Goal: Complete application form: Complete application form

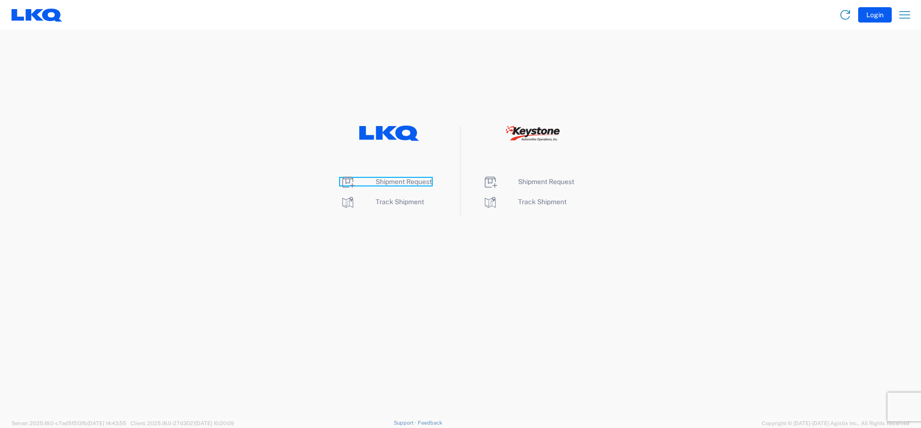
click at [377, 180] on span "Shipment Request" at bounding box center [403, 182] width 56 height 8
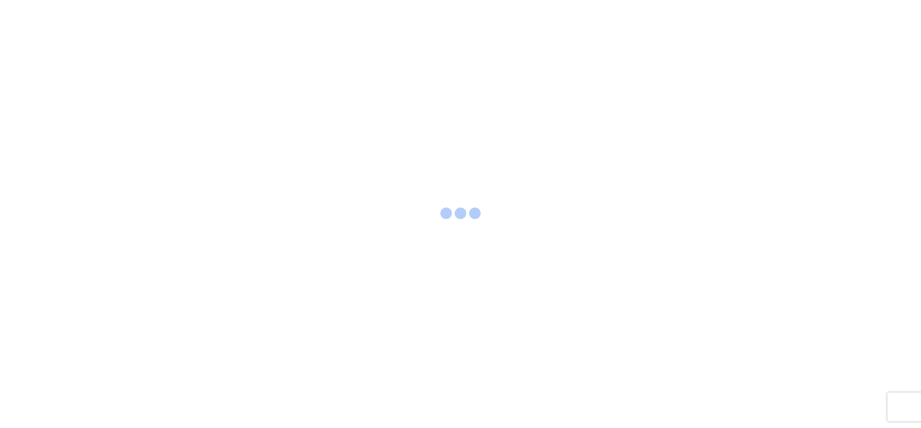
select select "FULL"
select select "LBS"
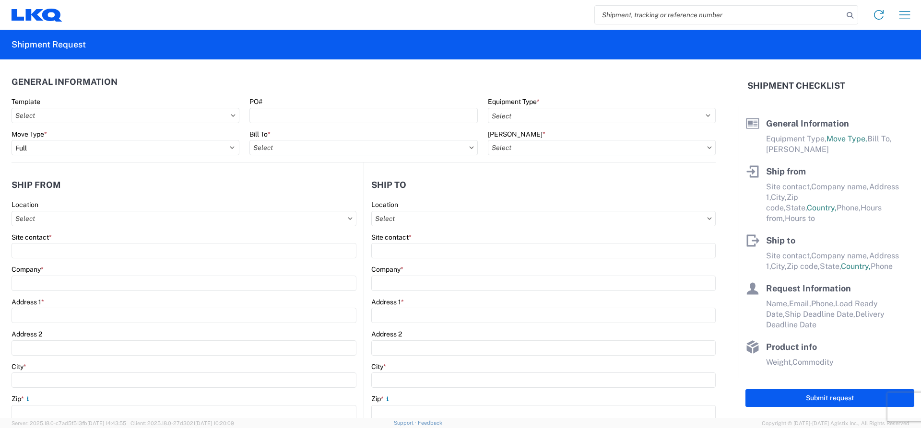
click at [642, 20] on input "search" at bounding box center [719, 15] width 248 height 18
type input "56700524"
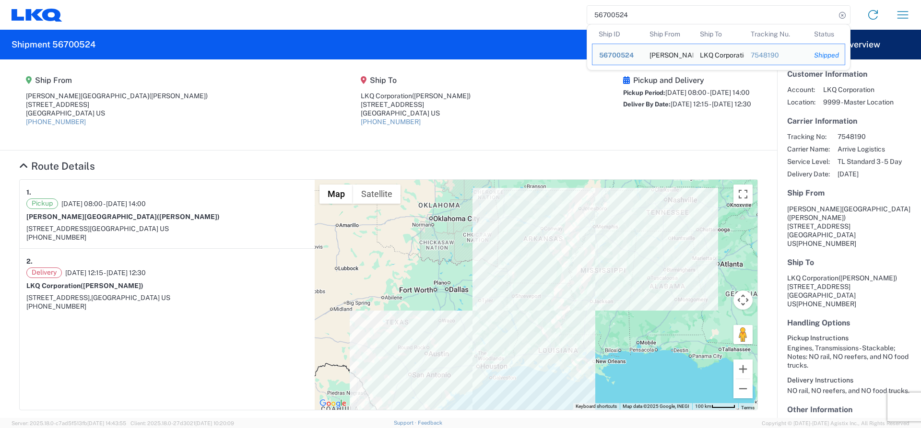
drag, startPoint x: 730, startPoint y: 121, endPoint x: 737, endPoint y: 109, distance: 14.4
click at [731, 119] on div "Pickup and Delivery Pickup Period: 09/08/2025 08:00 - 09/08/2025 14:00 Deliver …" at bounding box center [687, 105] width 128 height 58
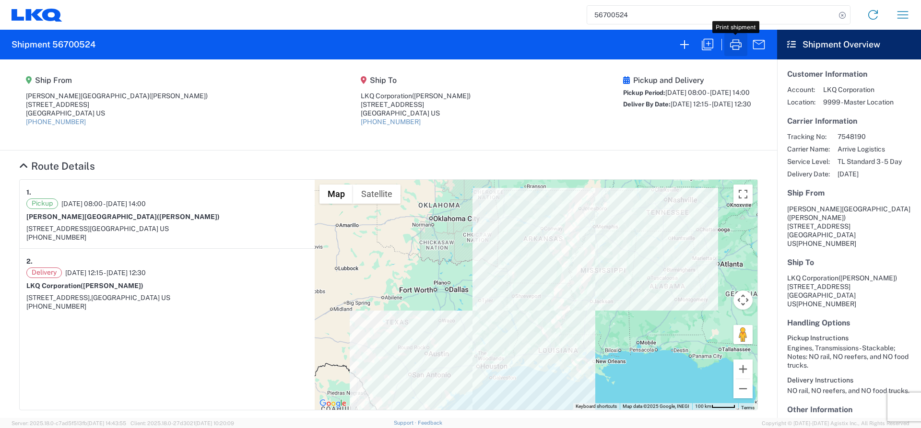
click at [731, 45] on icon "button" at bounding box center [735, 44] width 15 height 15
click at [731, 45] on div at bounding box center [460, 214] width 921 height 428
